Goal: Contribute content: Add original content to the website for others to see

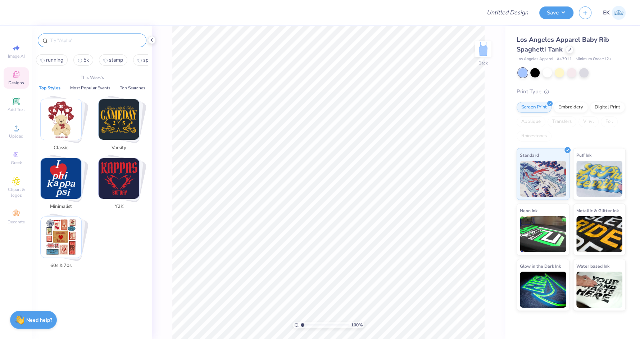
click at [90, 43] on input "text" at bounding box center [96, 40] width 92 height 7
paste input "Pi Beta Phi Umbrella With Stars And Red Striped Chairs Semi Formal Tank"
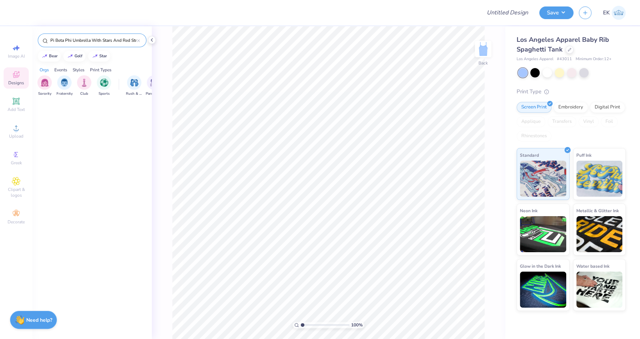
scroll to position [0, 58]
type input "Pi Beta Phi Umbrella With Stars And Red Striped Chairs Semi Formal Tank"
click at [63, 142] on img at bounding box center [62, 143] width 53 height 53
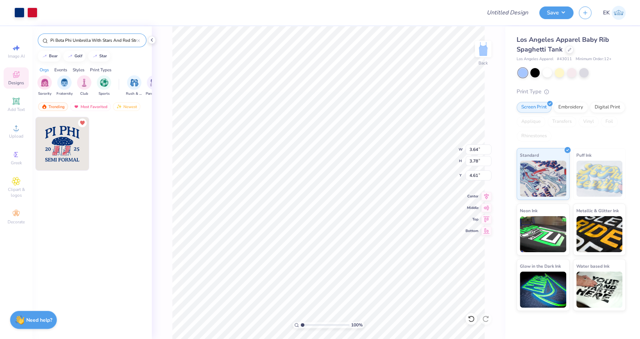
type input "1.35"
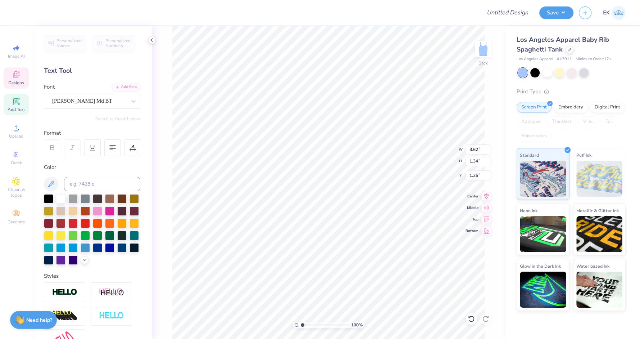
scroll to position [0, 3]
type textarea "AMERICAN FORMAL"
click at [344, 327] on input "range" at bounding box center [325, 324] width 49 height 6
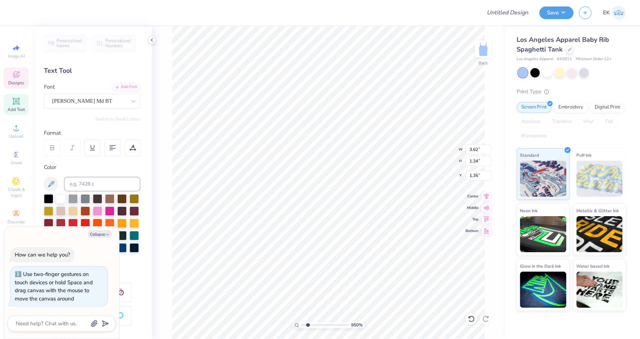
click at [308, 327] on input "range" at bounding box center [325, 324] width 49 height 6
drag, startPoint x: 308, startPoint y: 325, endPoint x: 297, endPoint y: 326, distance: 10.8
type input "1"
click at [301, 326] on input "range" at bounding box center [325, 324] width 49 height 6
type textarea "x"
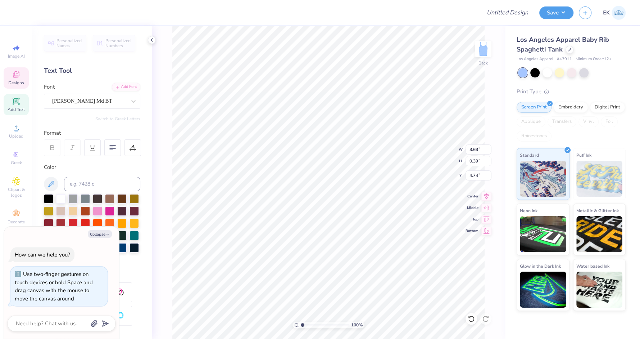
type textarea "AM FORMAL"
type textarea "x"
type textarea "AME FORMAL"
type textarea "x"
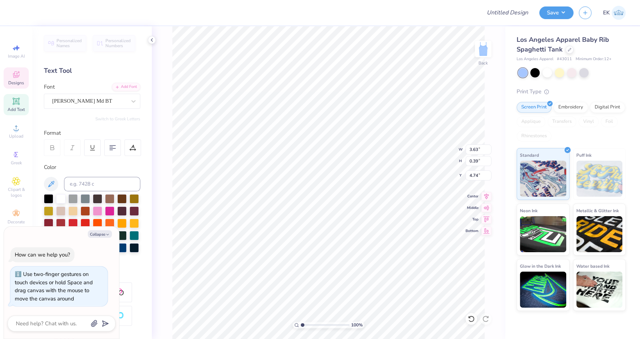
type textarea "AMER FORMAL"
type textarea "x"
type textarea "AMERI FORMAL"
type textarea "x"
type textarea "AMERIC FORMAL"
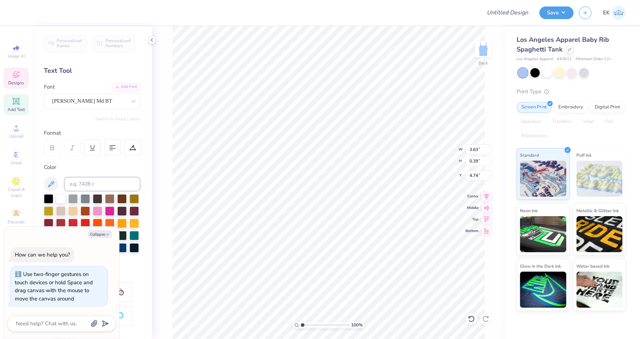
type textarea "x"
type textarea "AMERICAN FORMAL"
type textarea "x"
click at [472, 150] on input "3.64" at bounding box center [479, 149] width 26 height 10
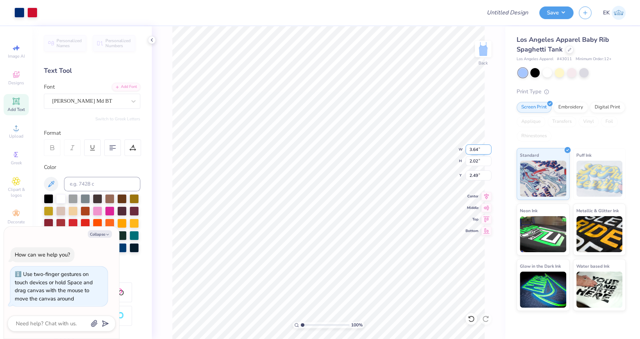
click at [472, 150] on input "3.64" at bounding box center [479, 149] width 26 height 10
type input "4"
type textarea "x"
type input "4.00"
type input "2.23"
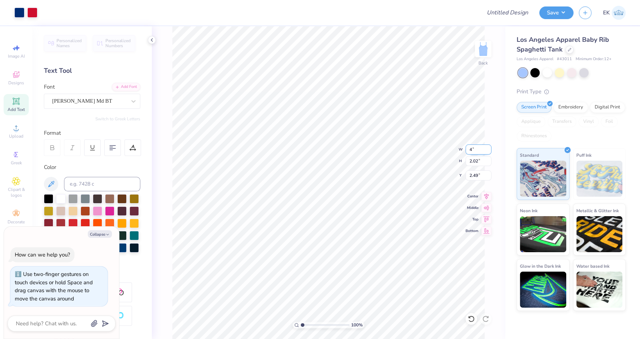
type input "2.39"
click at [574, 72] on div at bounding box center [571, 71] width 9 height 9
click at [576, 73] on div at bounding box center [571, 71] width 9 height 9
click at [590, 72] on div at bounding box center [572, 72] width 108 height 9
click at [580, 71] on div at bounding box center [584, 71] width 9 height 9
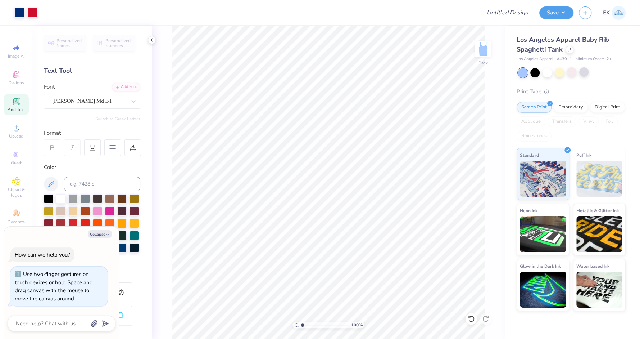
type textarea "x"
click at [518, 11] on input "Design Title" at bounding box center [499, 12] width 71 height 14
type input "A"
type textarea "x"
type input "AM"
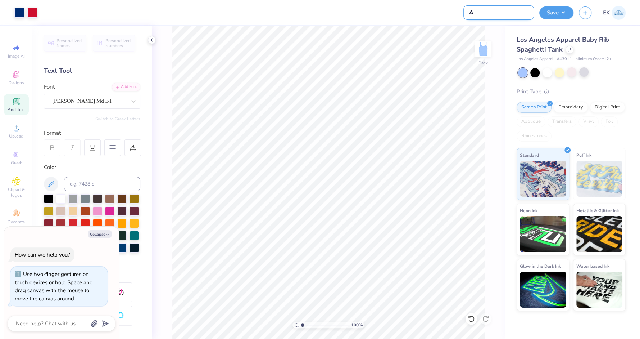
type textarea "x"
type input "AMER"
type textarea "x"
type input "AMERI"
type textarea "x"
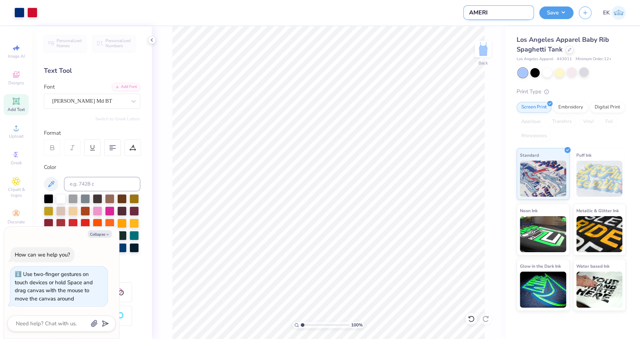
type input "AMERIC"
type textarea "x"
type input "AMERICA"
type textarea "x"
type input "AMERICAN"
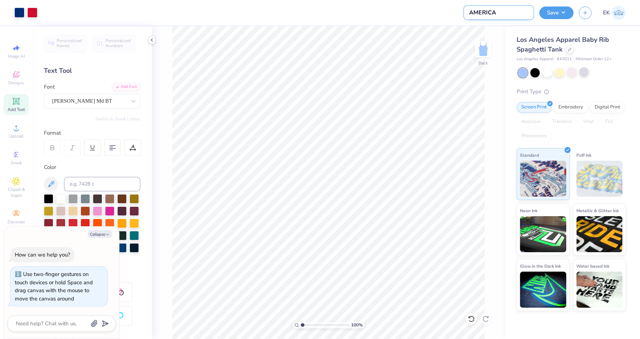
type textarea "x"
type input "AMERICAN"
type textarea "x"
type input "AMERICAN F"
type textarea "x"
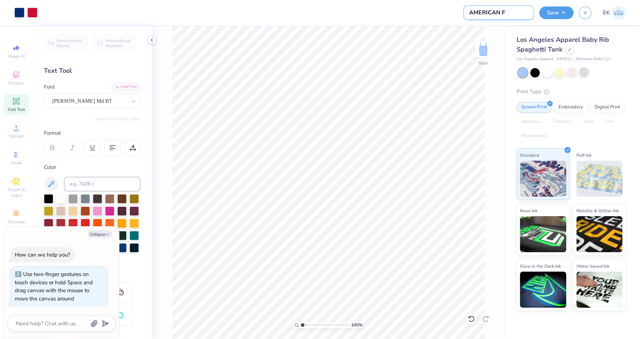
type input "AMERICAN FO"
type textarea "x"
type input "AMERICAN FOR"
type textarea "x"
type input "AMERICAN FORM"
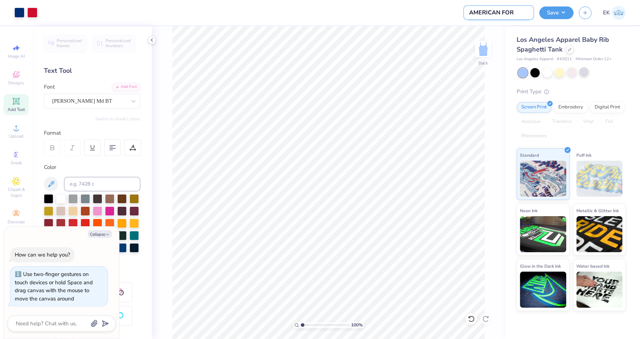
type textarea "x"
type input "AMERICAN FORMA"
type textarea "x"
type input "AMERICAN FORMAL"
type textarea "x"
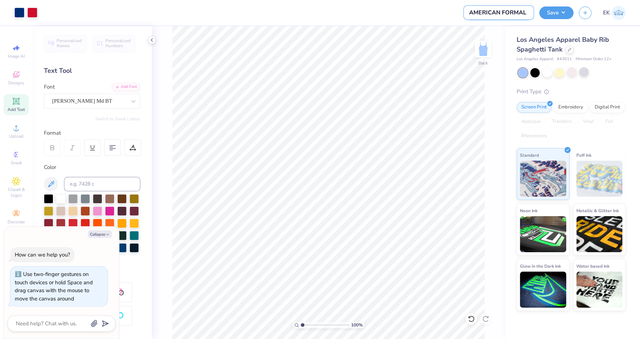
type input "AMERICAN FORMAL"
type textarea "x"
type input "AMERICAN FORMAL T"
type textarea "x"
type input "AMERICAN FORMAL TA"
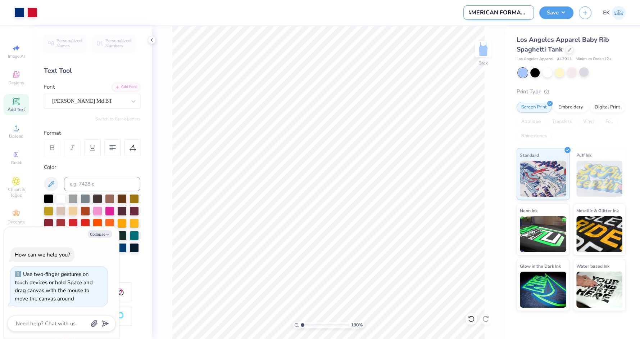
type textarea "x"
type input "AMERICAN FORMAL TAN"
type textarea "x"
type input "AMERICAN FORMAL TANK"
type textarea "x"
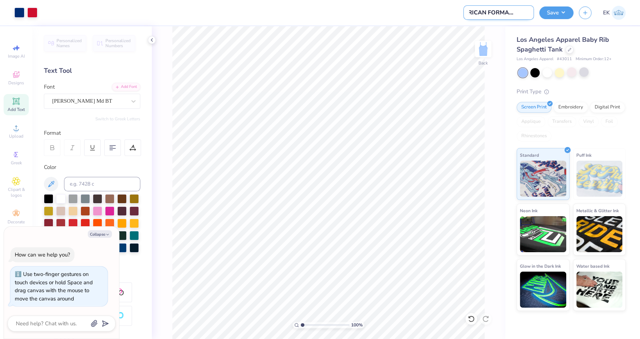
type input "AMERICAN FORMAL TANKS"
type textarea "x"
type input "AMERICAN FORMAL TANK"
type textarea "x"
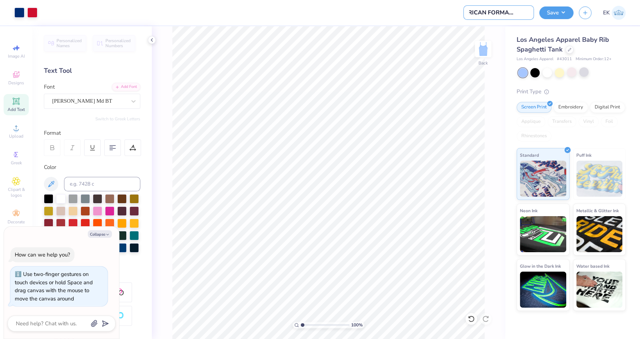
type input "AMERICAN FORMAL TAN"
type textarea "x"
type input "AMERICAN FORMAL TANK"
type textarea "x"
type input "AMERICAN FORMAL TANKS"
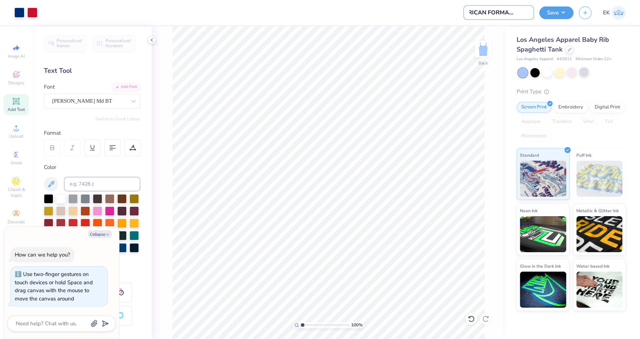
type textarea "x"
click at [502, 13] on input "AMERICAN FORMAL TANKS" at bounding box center [499, 12] width 71 height 14
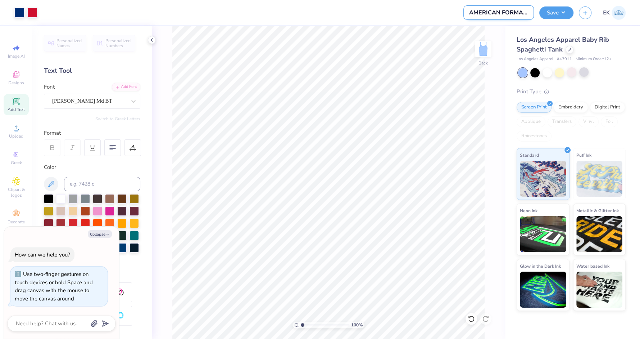
type input "A"
type textarea "x"
type input "AM"
type textarea "x"
type input "AME"
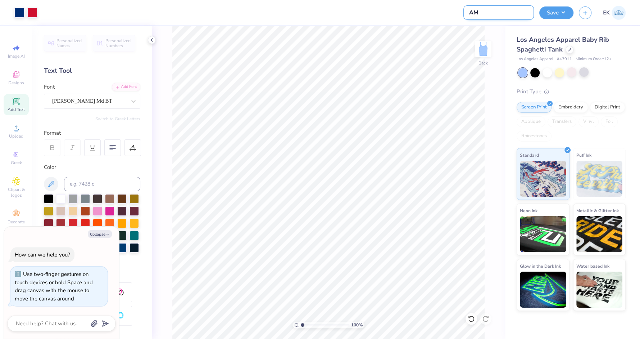
type textarea "x"
type input "AM"
type textarea "x"
type input "A"
type textarea "x"
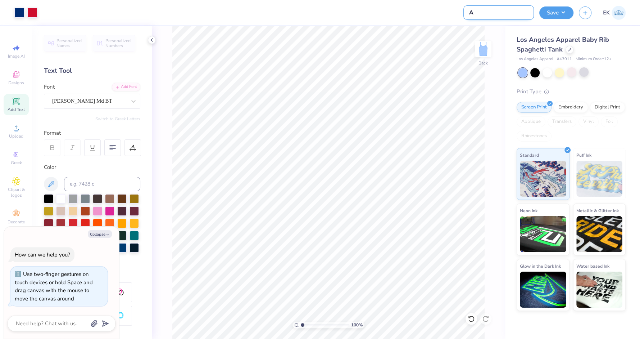
type input "Am"
type textarea "x"
type input "Ame"
type textarea "x"
type input "Amer"
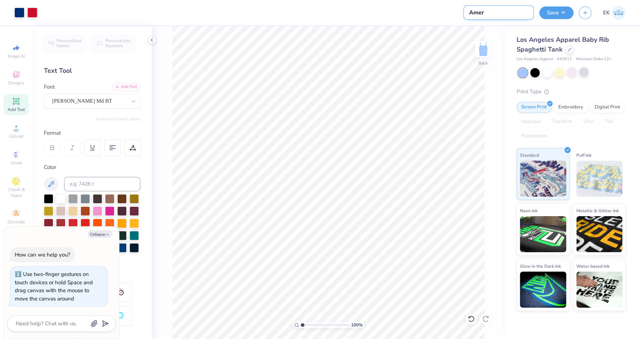
type textarea "x"
type input "Ameri"
type textarea "x"
type input "Americ"
type textarea "x"
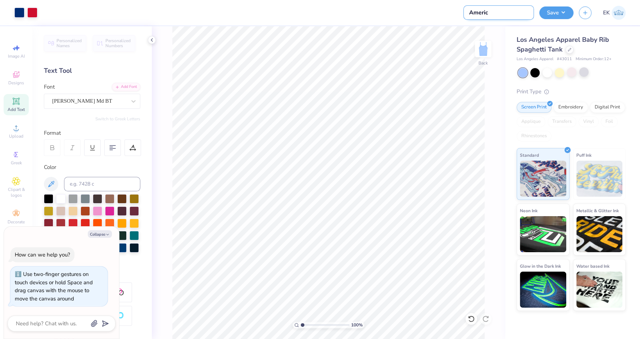
type input "America"
type textarea "x"
type input "American"
type textarea "x"
type input "American"
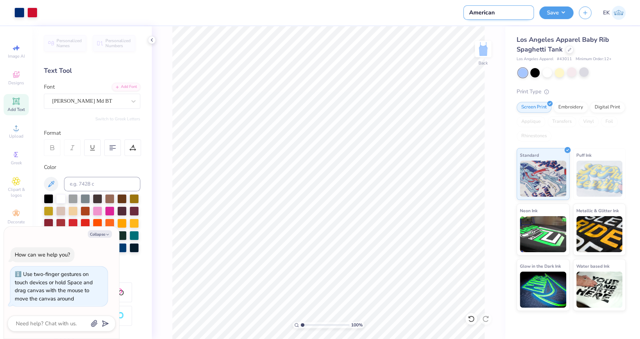
type textarea "x"
type input "American F"
type textarea "x"
type input "American Fo"
type textarea "x"
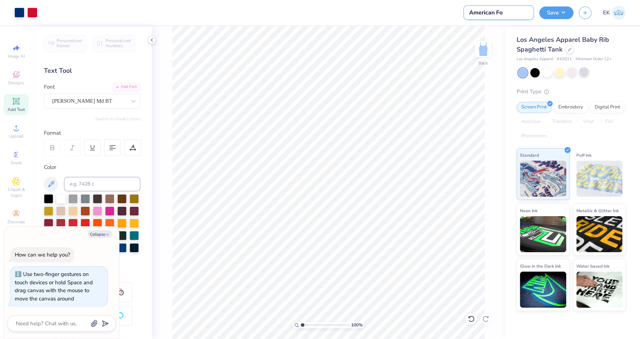
type input "American For"
type textarea "x"
type input "American Form"
type textarea "x"
type input "American Forma"
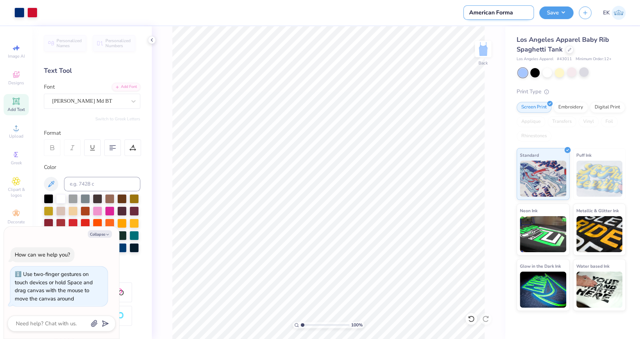
type textarea "x"
type input "American Formal"
type textarea "x"
type input "American Formal"
click at [564, 15] on button "Save" at bounding box center [557, 11] width 34 height 13
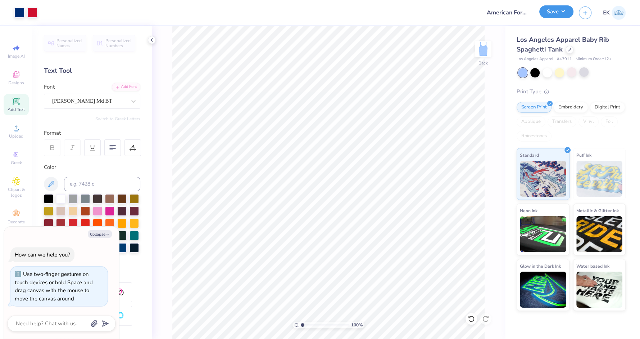
type textarea "x"
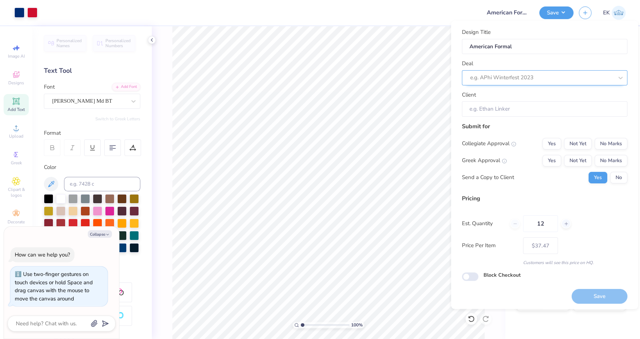
click at [547, 80] on div at bounding box center [542, 78] width 143 height 10
click at [545, 100] on div "Farmhouse - American Formal [FIRST]" at bounding box center [545, 97] width 160 height 12
type input "american f"
type textarea "x"
type input "Jack Goodwin"
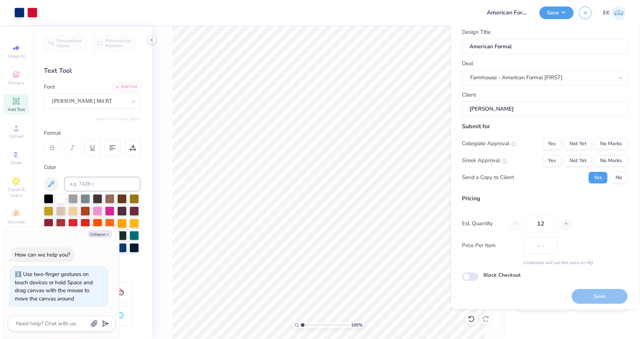
click at [540, 111] on input "Jack Goodwin" at bounding box center [545, 108] width 166 height 15
click at [609, 141] on button "No Marks" at bounding box center [611, 144] width 33 height 12
click at [609, 163] on button "No Marks" at bounding box center [611, 160] width 33 height 12
type input "$37.47"
drag, startPoint x: 610, startPoint y: 297, endPoint x: 598, endPoint y: 225, distance: 72.7
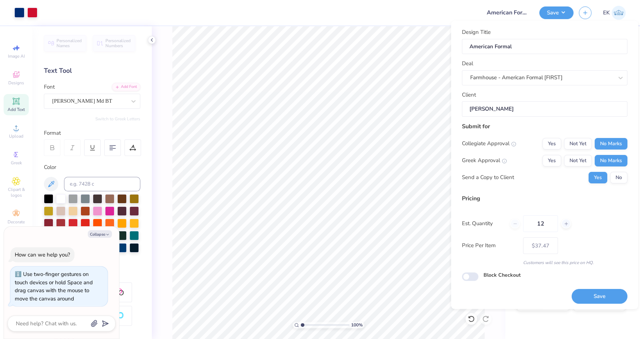
click at [598, 226] on div "Design Title American Formal Deal Farmhouse - American Formal [FIRST] Client Ja…" at bounding box center [545, 165] width 166 height 275
click at [551, 223] on input "12" at bounding box center [540, 223] width 35 height 17
type input "80"
type input "$22.03"
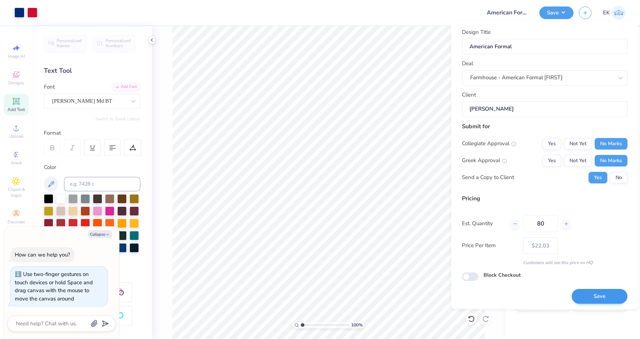
type input "80"
click at [595, 291] on button "Save" at bounding box center [600, 296] width 56 height 15
type input "$22.03"
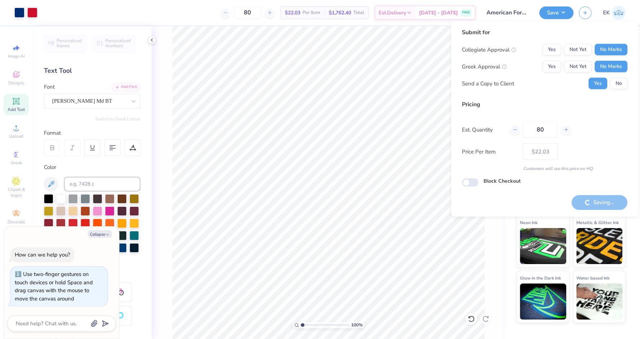
type textarea "x"
type input "– –"
type textarea "x"
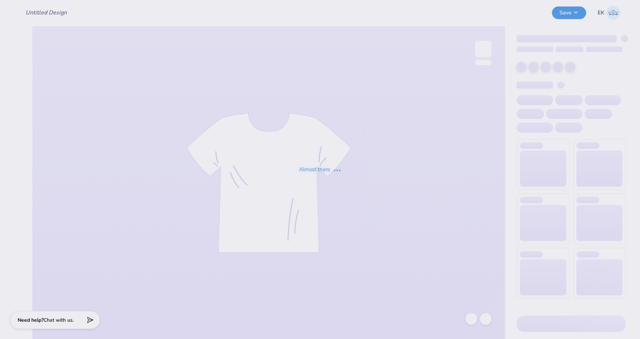
type input "American Formal"
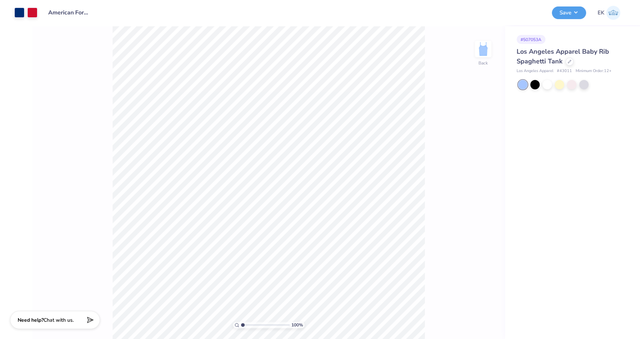
click at [567, 66] on div "Los Angeles Apparel Baby Rib Spaghetti Tank" at bounding box center [571, 56] width 109 height 19
click at [568, 65] on div "Los Angeles Apparel Baby Rib Spaghetti Tank" at bounding box center [571, 56] width 109 height 19
click at [570, 64] on div at bounding box center [570, 61] width 8 height 8
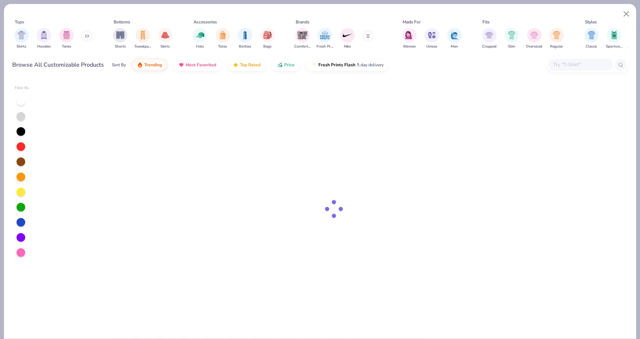
click at [586, 57] on div at bounding box center [588, 64] width 82 height 15
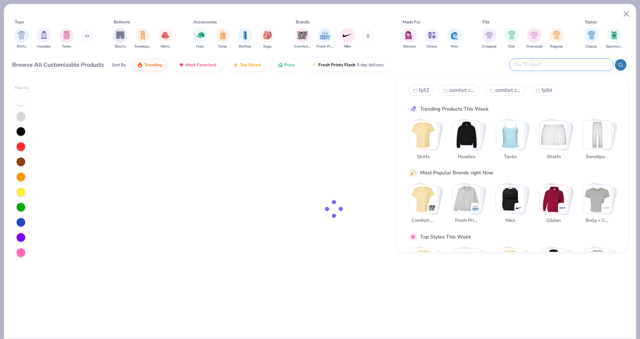
paste input "9360"
type input "9360"
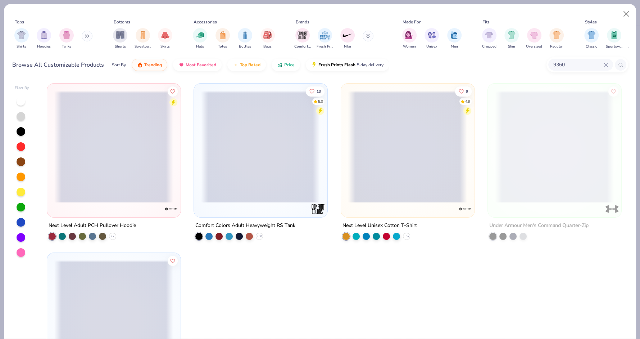
scroll to position [15, 0]
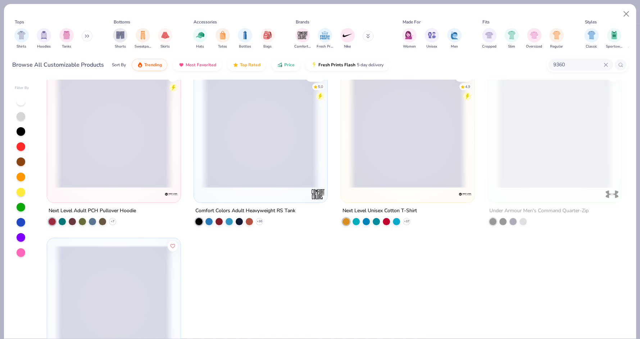
click at [264, 153] on span at bounding box center [260, 132] width 119 height 112
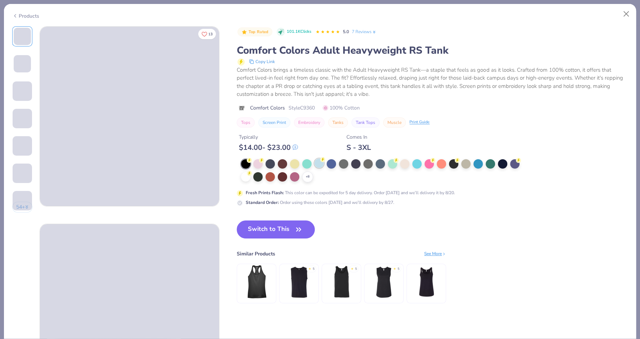
click at [317, 164] on div at bounding box center [319, 162] width 9 height 9
click at [297, 228] on icon "button" at bounding box center [299, 229] width 4 height 3
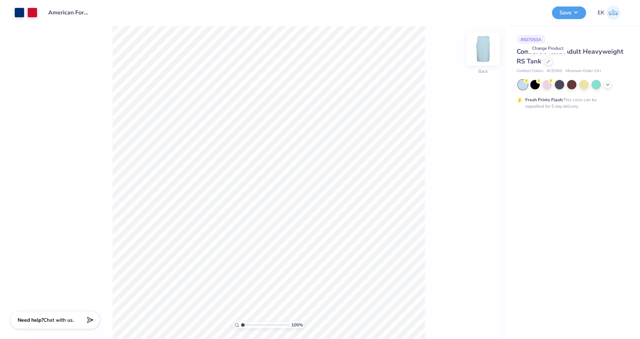
click at [485, 48] on img at bounding box center [483, 49] width 29 height 29
click at [485, 48] on img at bounding box center [483, 49] width 14 height 14
click at [573, 14] on button "Save" at bounding box center [569, 11] width 34 height 13
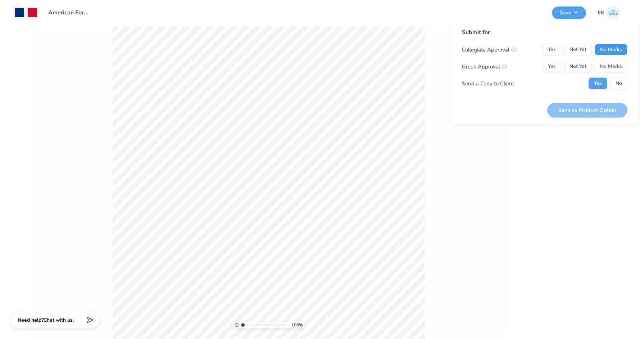
click at [617, 44] on button "No Marks" at bounding box center [611, 50] width 33 height 12
click at [604, 66] on button "No Marks" at bounding box center [611, 67] width 33 height 12
click at [575, 199] on div "# 507053A Comfort Colors Adult Heavyweight RS Tank Comfort Colors # C9360 Minim…" at bounding box center [572, 182] width 135 height 312
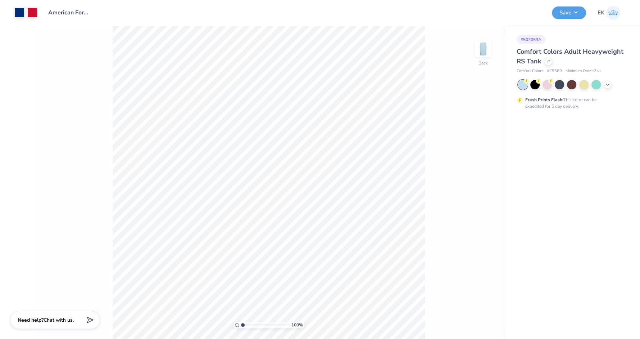
click at [574, 199] on div "# 507053A Comfort Colors Adult Heavyweight RS Tank Comfort Colors # C9360 Minim…" at bounding box center [572, 182] width 135 height 312
click at [564, 23] on div "Save EK" at bounding box center [593, 12] width 83 height 25
click at [571, 15] on button "Save" at bounding box center [569, 11] width 34 height 13
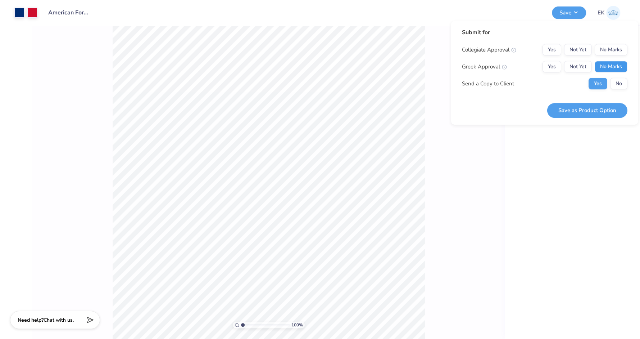
click at [613, 61] on button "No Marks" at bounding box center [611, 67] width 33 height 12
click at [613, 50] on button "No Marks" at bounding box center [611, 50] width 33 height 12
click at [604, 113] on button "Save as Product Option" at bounding box center [588, 110] width 80 height 15
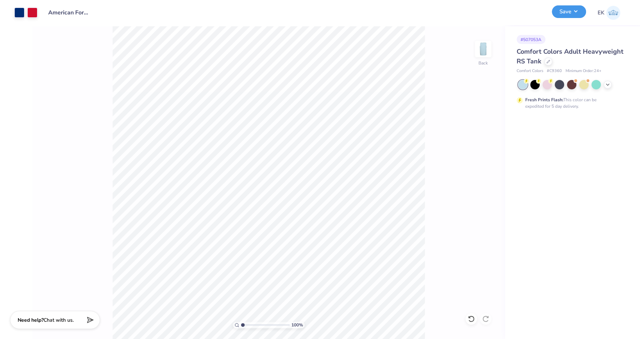
click at [566, 13] on button "Save" at bounding box center [569, 11] width 34 height 13
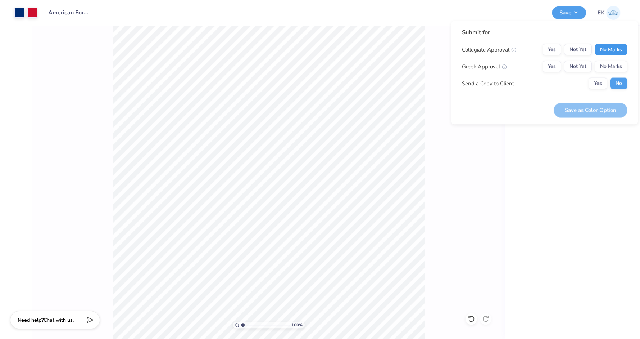
click at [608, 49] on button "No Marks" at bounding box center [611, 50] width 33 height 12
click at [609, 66] on button "No Marks" at bounding box center [611, 67] width 33 height 12
click at [603, 86] on button "Yes" at bounding box center [598, 84] width 19 height 12
click at [582, 194] on div "# 507053A Comfort Colors Adult Heavyweight RS Tank Comfort Colors # C9360 Minim…" at bounding box center [572, 182] width 135 height 312
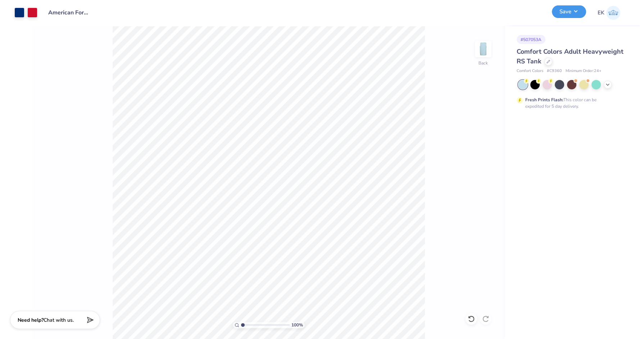
click at [579, 16] on button "Save" at bounding box center [569, 11] width 34 height 13
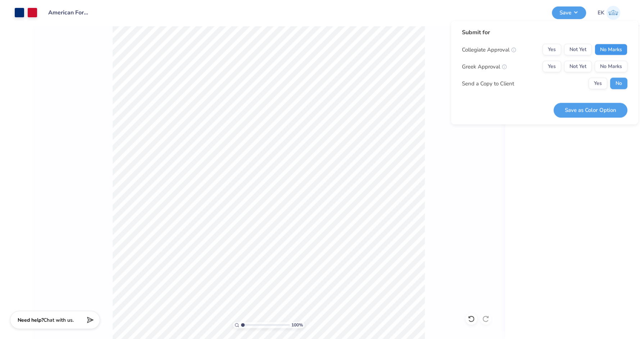
click at [610, 52] on button "No Marks" at bounding box center [611, 50] width 33 height 12
click at [549, 60] on div "Collegiate Approval Yes Not Yet No Marks Greek Approval Yes Not Yet No Marks Se…" at bounding box center [545, 66] width 166 height 45
click at [553, 63] on button "Yes" at bounding box center [552, 67] width 19 height 12
click at [589, 105] on button "Save as Color Option" at bounding box center [591, 110] width 74 height 15
click at [624, 65] on button "No Marks" at bounding box center [611, 67] width 33 height 12
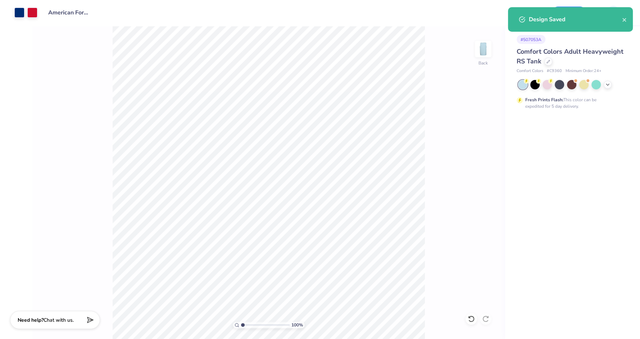
click at [629, 17] on div "Design Saved" at bounding box center [570, 19] width 125 height 24
click at [625, 17] on icon "close" at bounding box center [624, 20] width 5 height 6
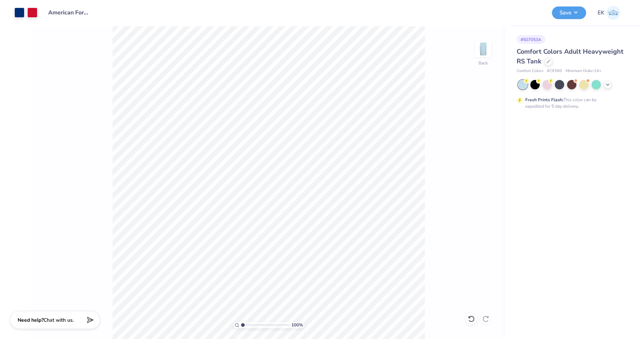
click at [568, 264] on div "# 507053A Comfort Colors Adult Heavyweight RS Tank Comfort Colors # C9360 Minim…" at bounding box center [572, 182] width 135 height 312
